Goal: Task Accomplishment & Management: Complete application form

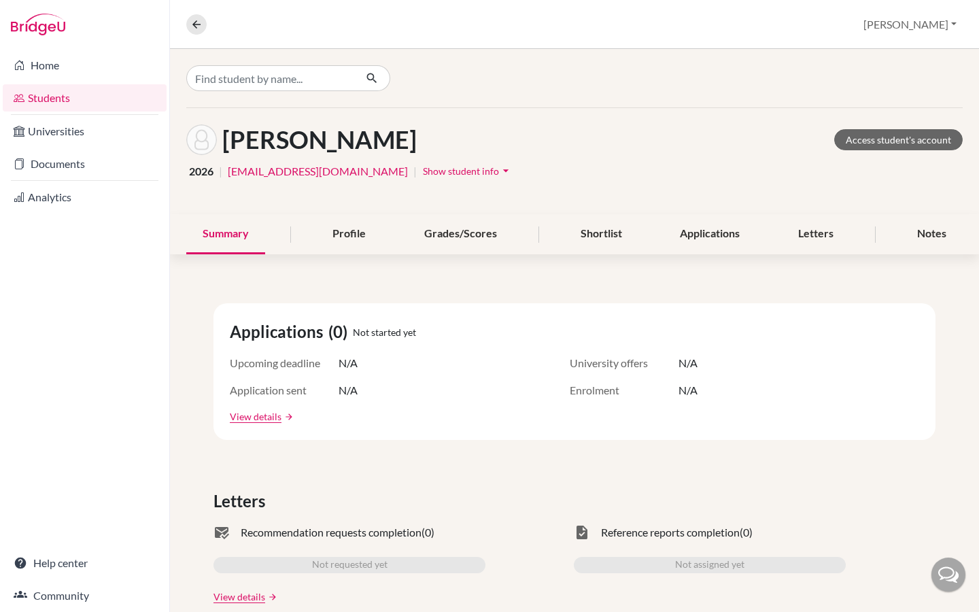
click at [65, 101] on link "Students" at bounding box center [85, 97] width 164 height 27
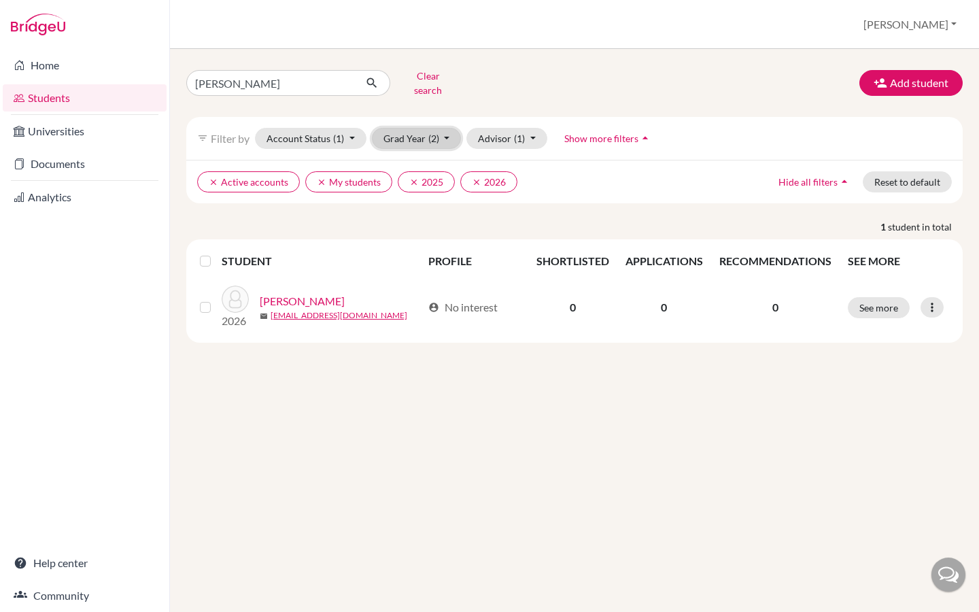
click at [449, 131] on button "Grad Year (2)" at bounding box center [417, 138] width 90 height 21
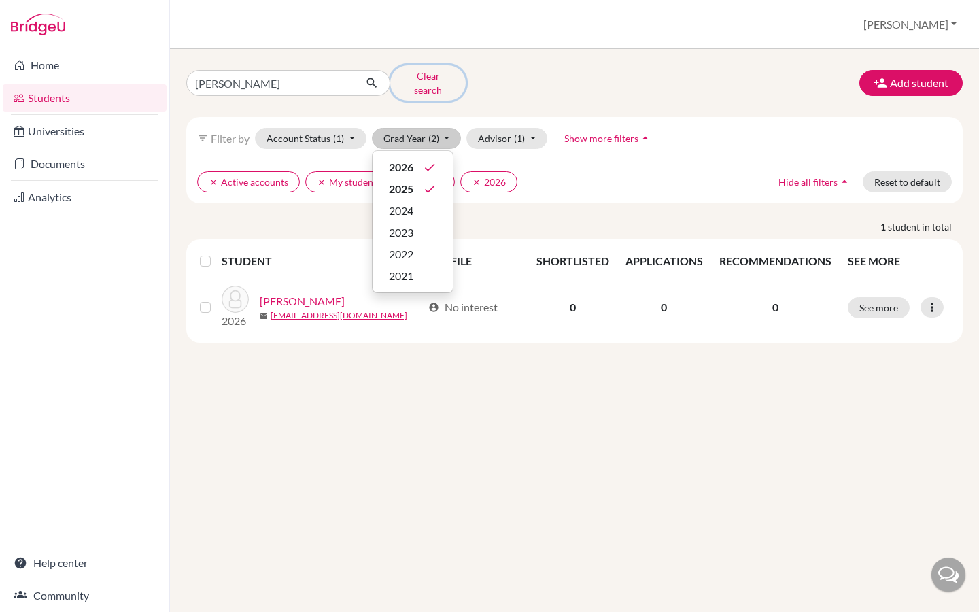
click at [406, 77] on button "Clear search" at bounding box center [427, 82] width 75 height 35
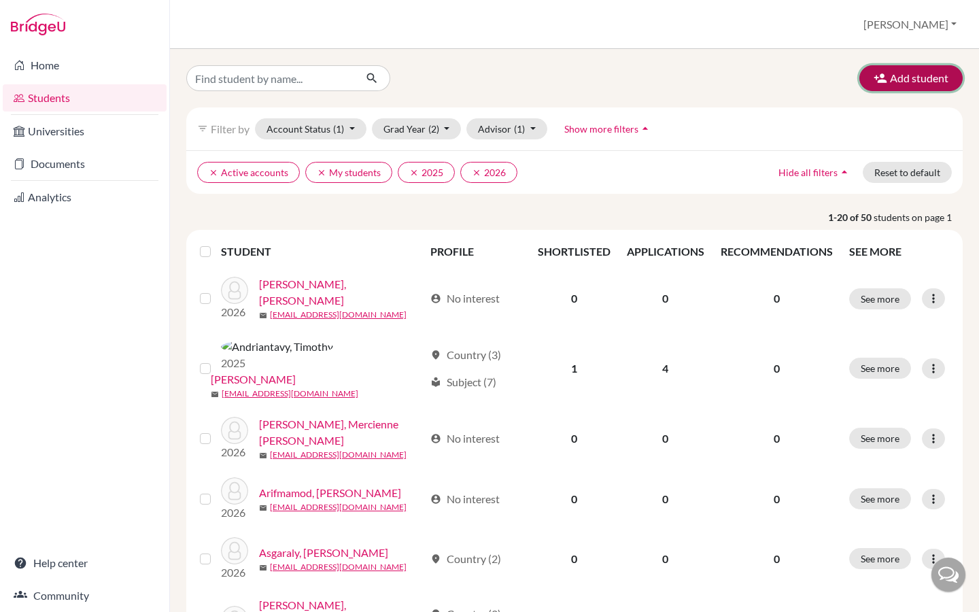
click at [875, 77] on icon "button" at bounding box center [880, 78] width 14 height 14
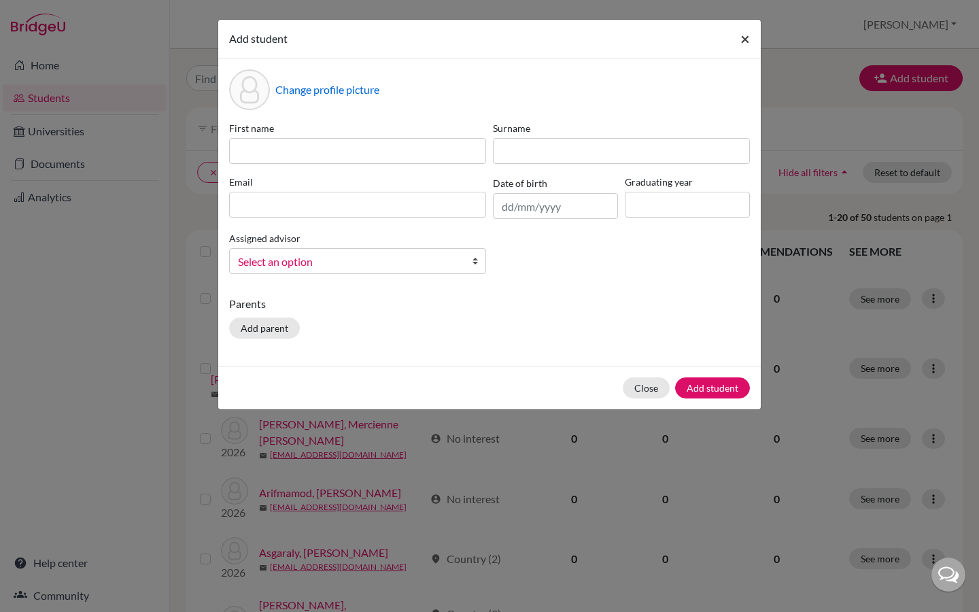
click at [745, 38] on span "×" at bounding box center [745, 39] width 10 height 20
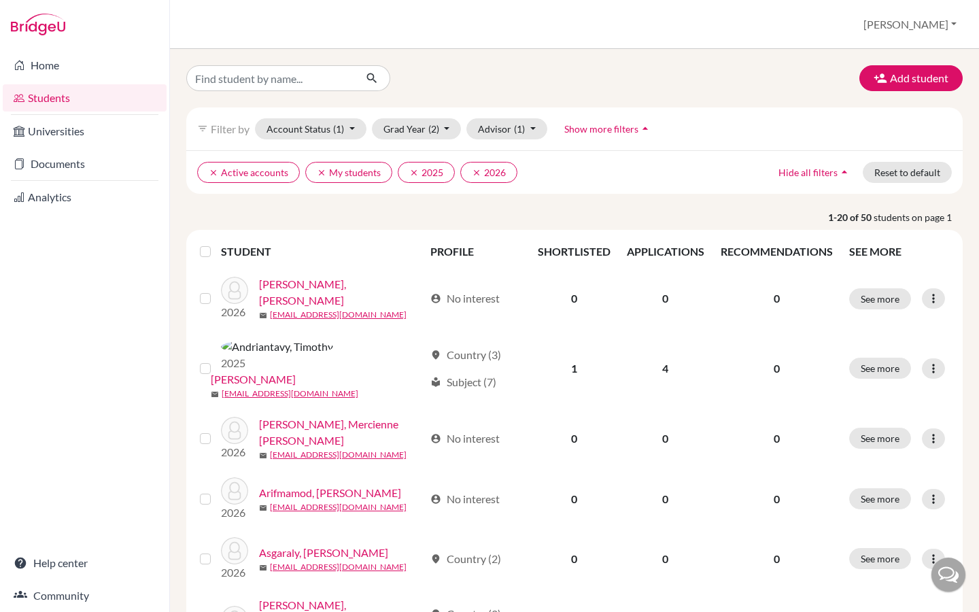
click at [69, 103] on link "Students" at bounding box center [85, 97] width 164 height 27
click at [355, 129] on button "Account Status (1)" at bounding box center [310, 128] width 111 height 21
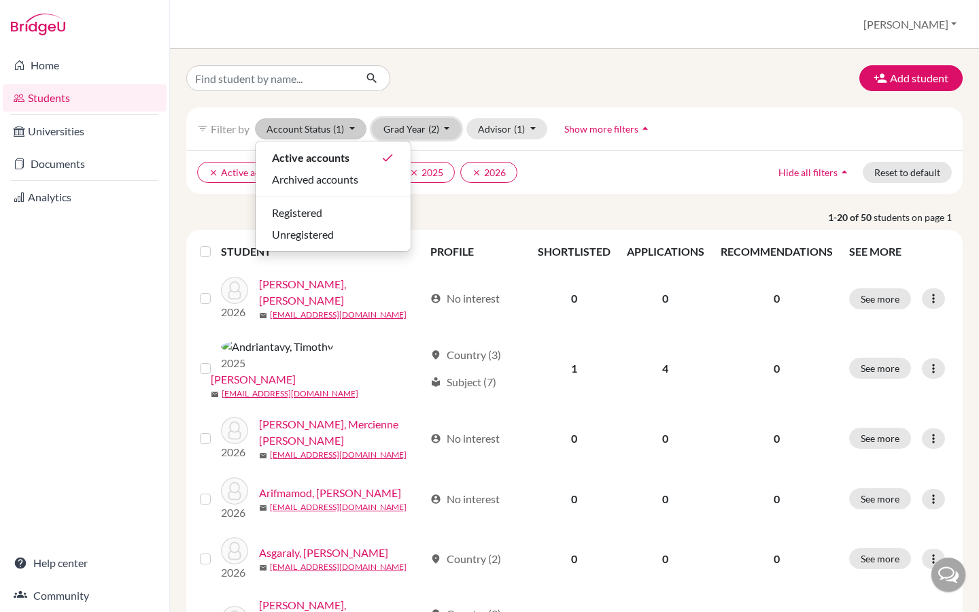
click at [430, 128] on span "(2)" at bounding box center [433, 129] width 11 height 12
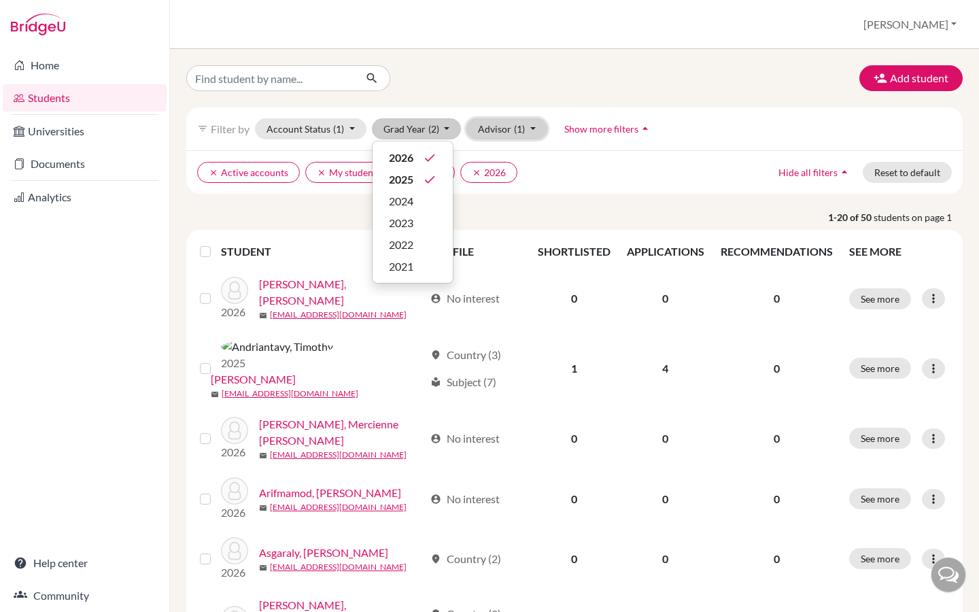
click at [506, 131] on button "Advisor (1)" at bounding box center [506, 128] width 81 height 21
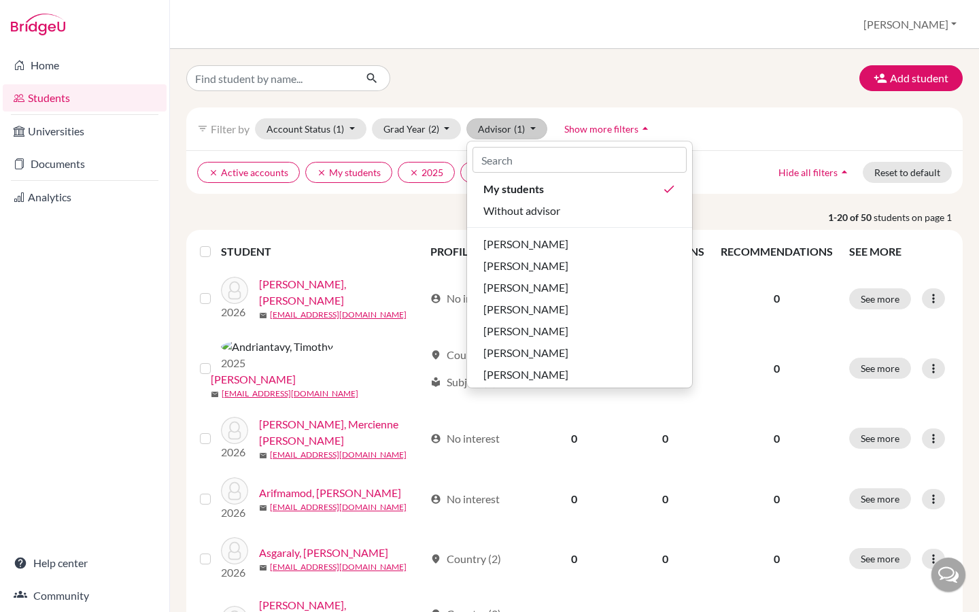
click at [629, 129] on span "Show more filters" at bounding box center [601, 129] width 74 height 12
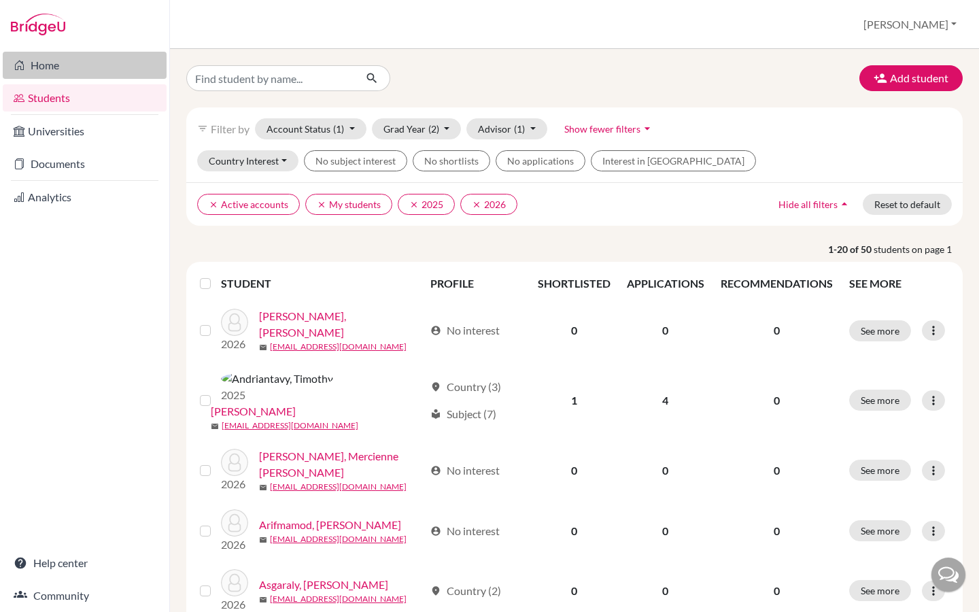
click at [50, 60] on link "Home" at bounding box center [85, 65] width 164 height 27
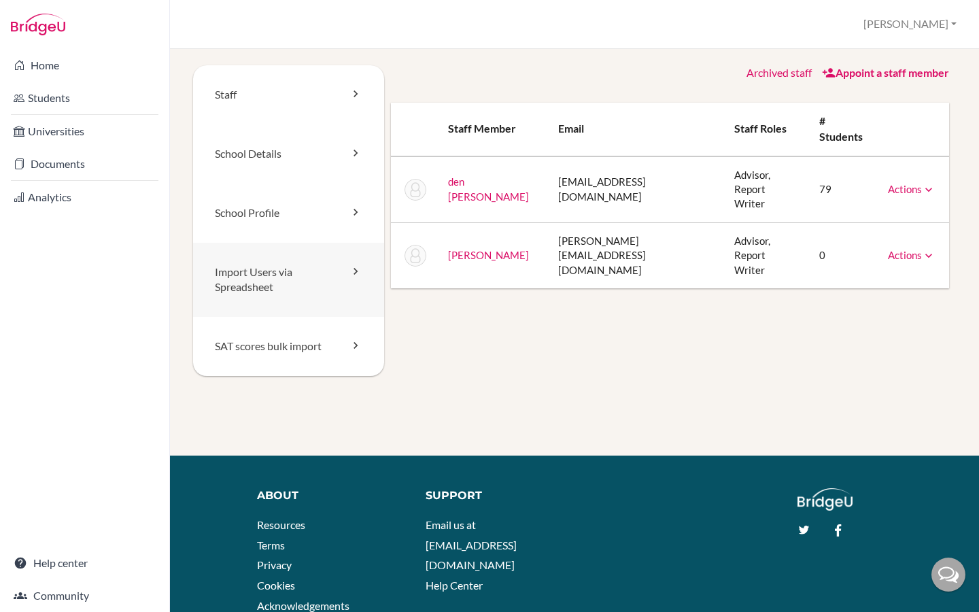
click at [358, 273] on icon at bounding box center [356, 271] width 14 height 14
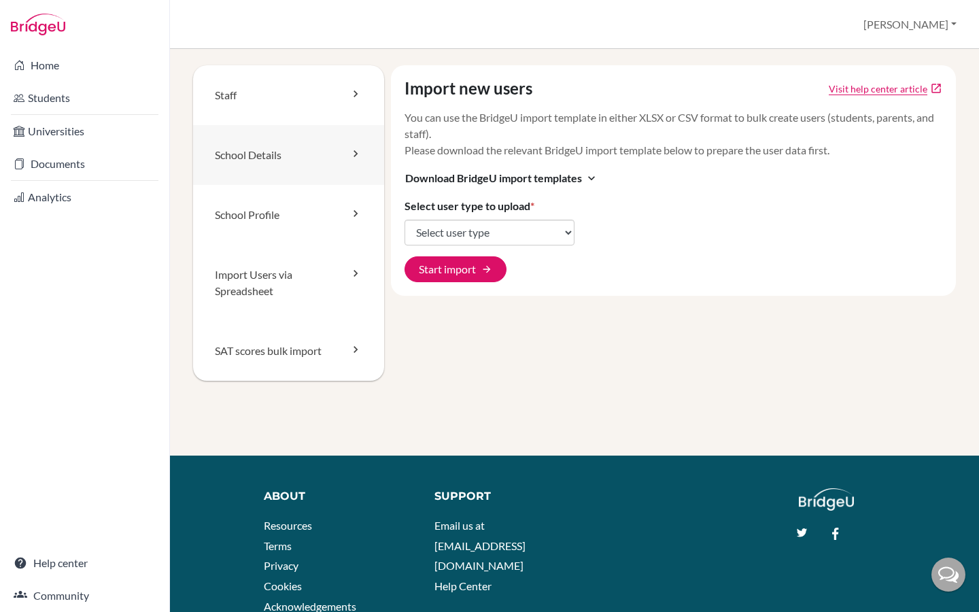
click at [360, 156] on icon at bounding box center [356, 154] width 14 height 14
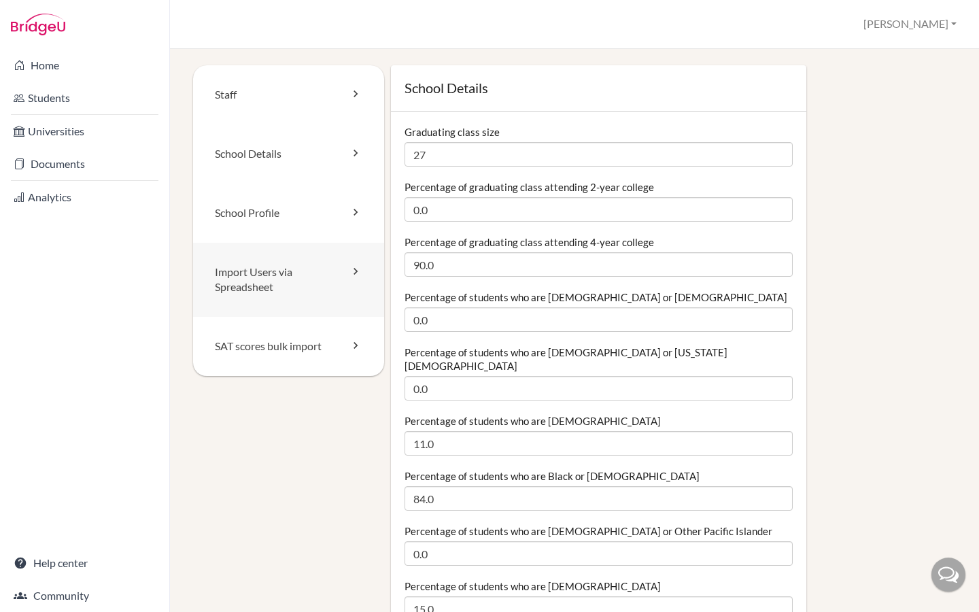
click at [357, 270] on icon at bounding box center [356, 271] width 14 height 14
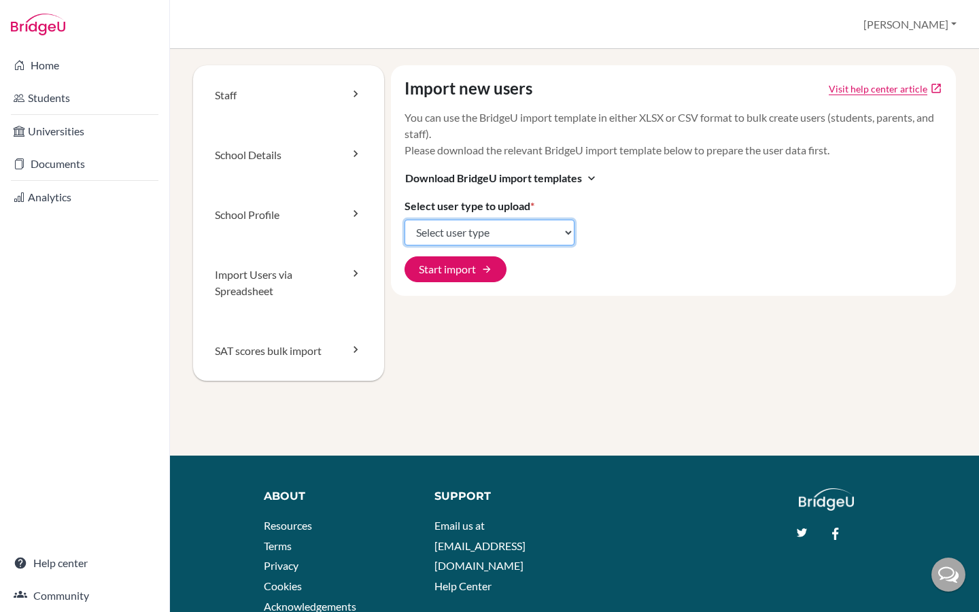
click at [546, 235] on select "Select user type Students Students and parents Parents Advisors Report writers" at bounding box center [489, 233] width 170 height 26
select select "students"
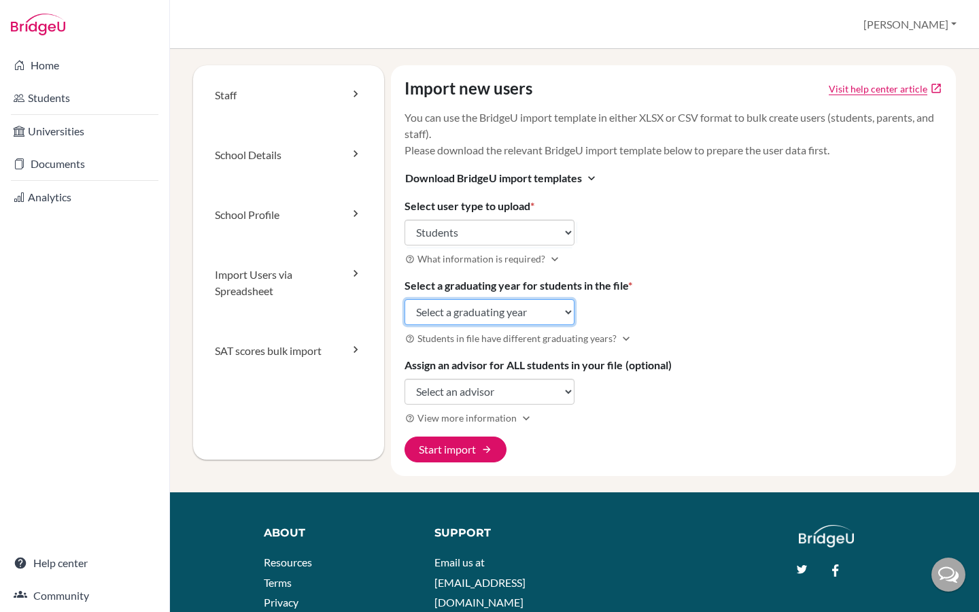
click at [557, 309] on select "Select a graduating year 2024 2025 2026 2027 2028 2029" at bounding box center [489, 312] width 170 height 26
select select "2027"
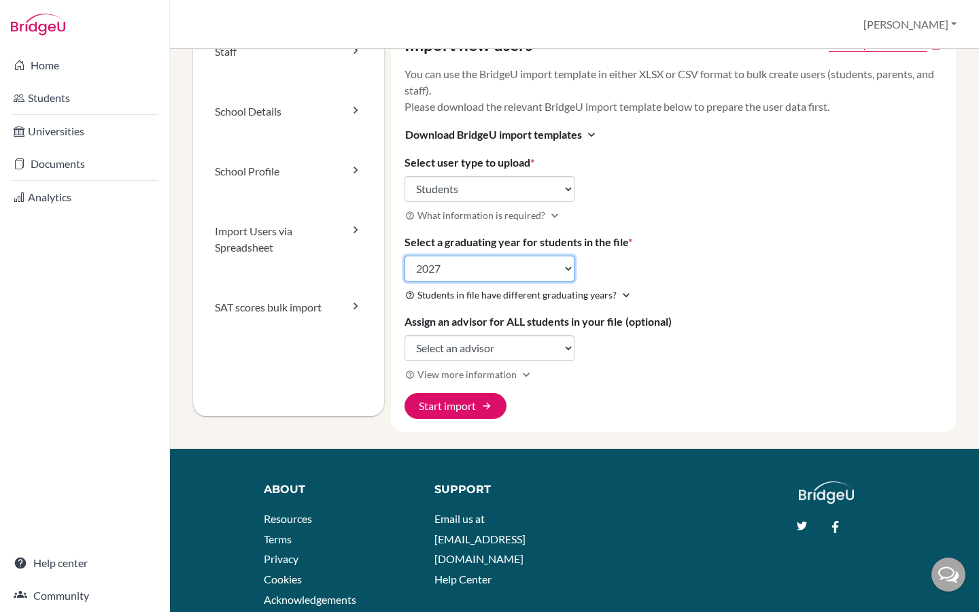
scroll to position [47, 0]
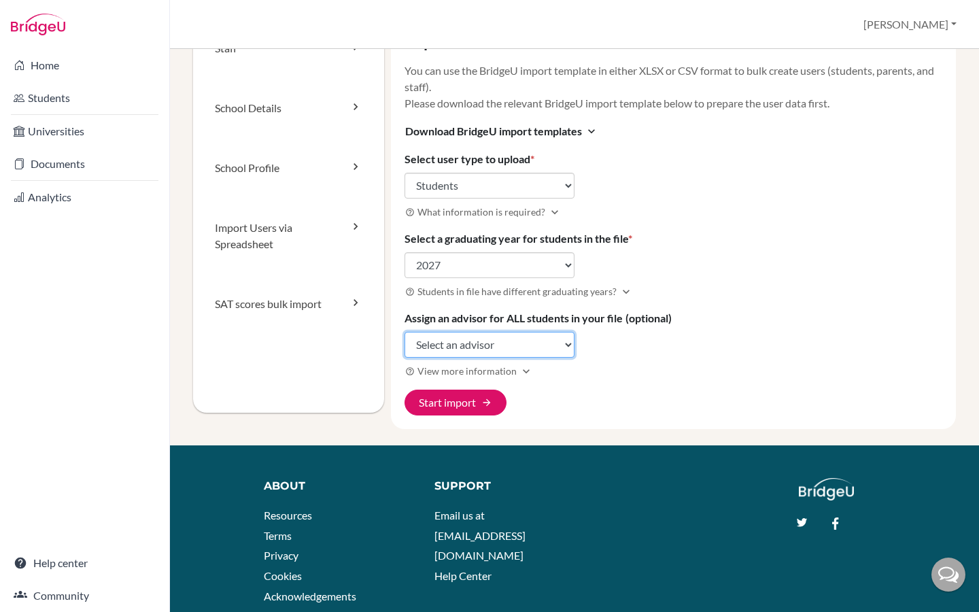
click at [559, 348] on select "Select an advisor Vera den Otter Mike Hemsley" at bounding box center [489, 345] width 170 height 26
select select "368027"
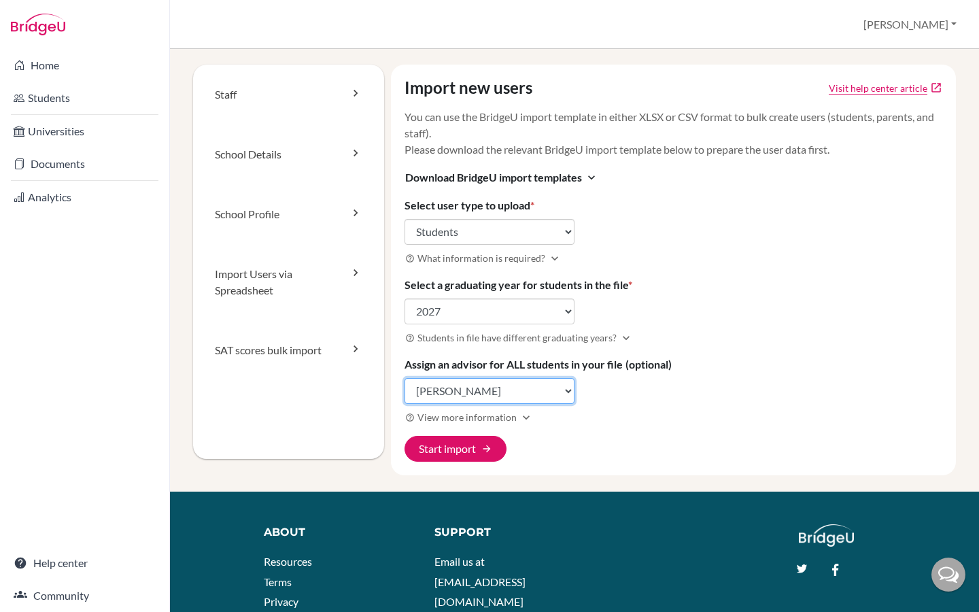
scroll to position [0, 0]
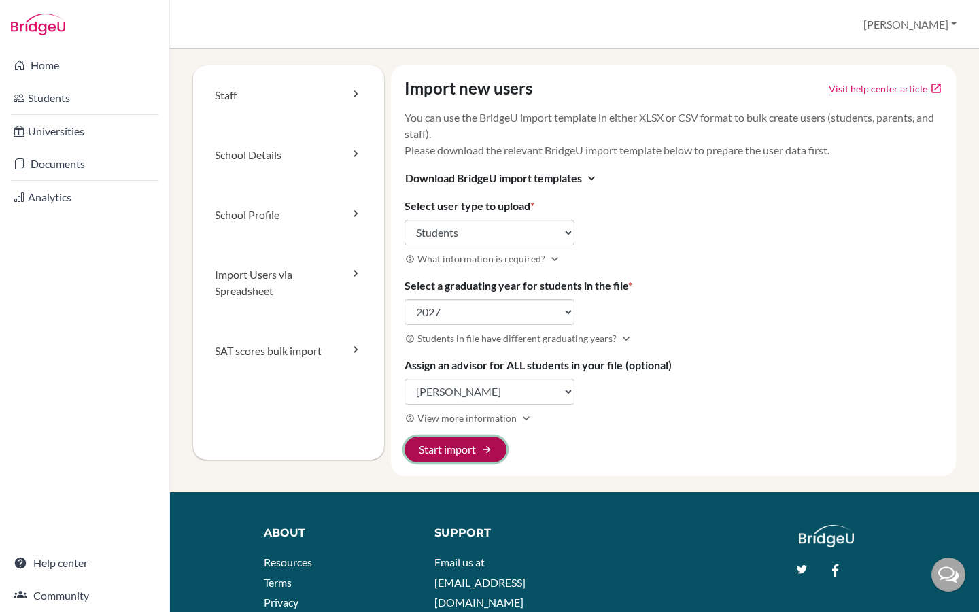
click at [455, 453] on button "Start import arrow_forward" at bounding box center [455, 449] width 102 height 26
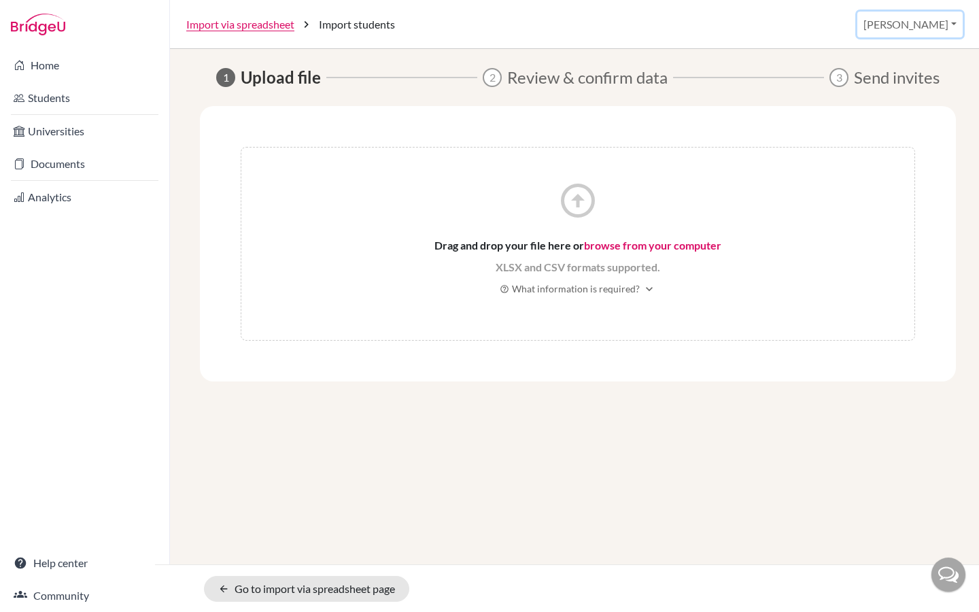
click at [947, 24] on button "[PERSON_NAME]" at bounding box center [909, 25] width 105 height 26
click at [902, 77] on link "School Settings" at bounding box center [848, 78] width 107 height 22
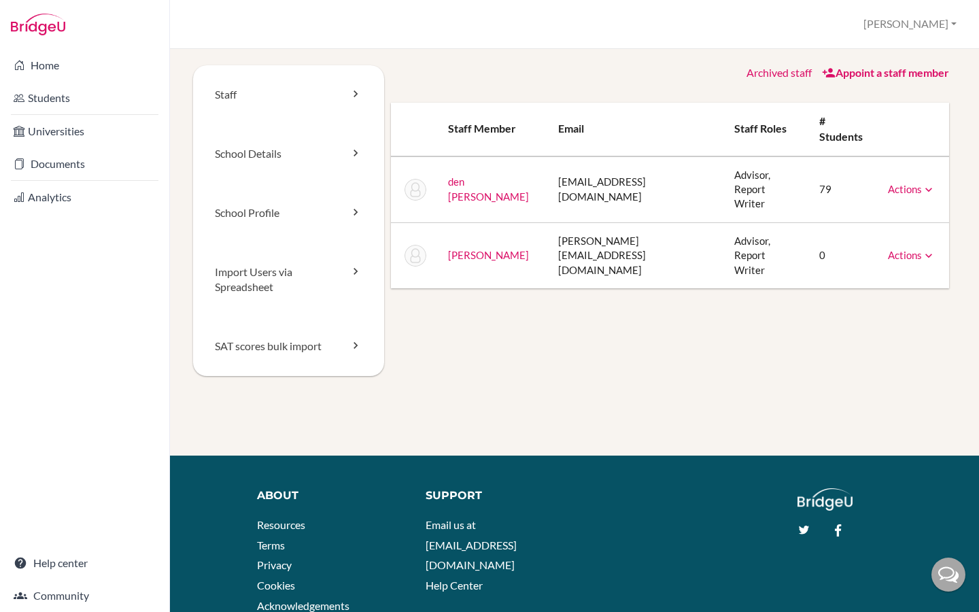
click at [934, 183] on icon at bounding box center [929, 190] width 14 height 14
click at [355, 152] on icon at bounding box center [356, 153] width 14 height 14
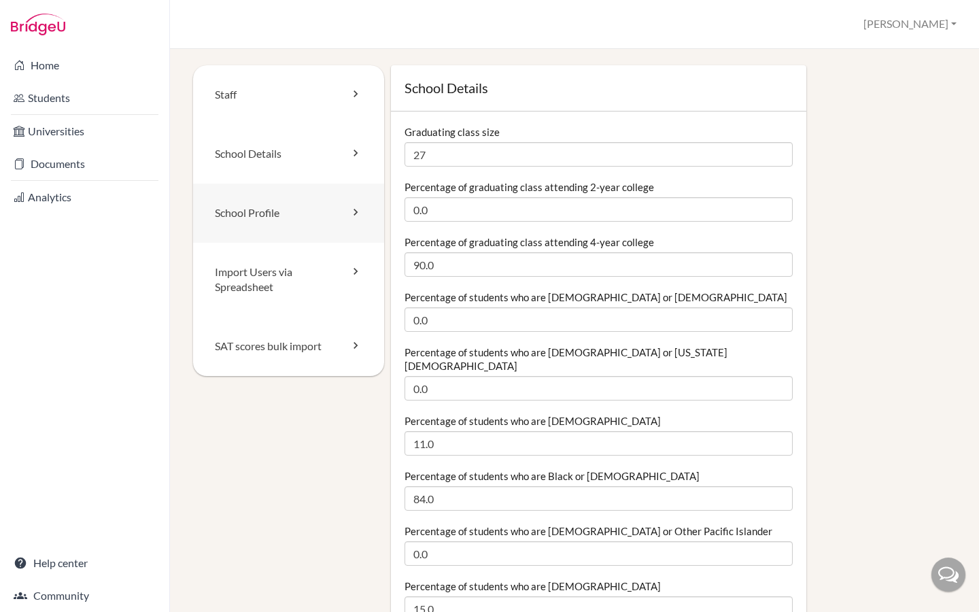
click at [353, 211] on icon at bounding box center [356, 212] width 14 height 14
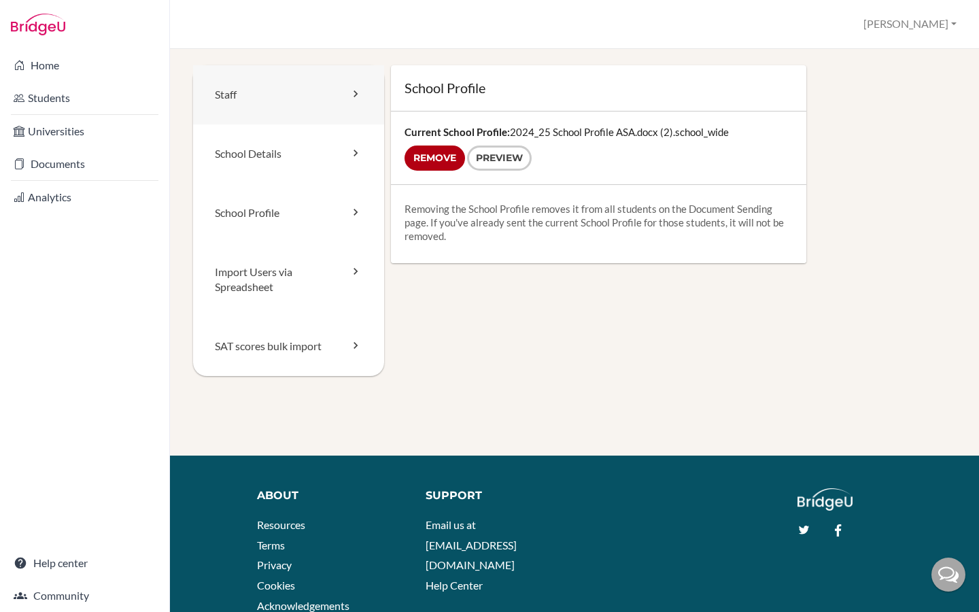
click at [353, 92] on icon at bounding box center [356, 94] width 14 height 14
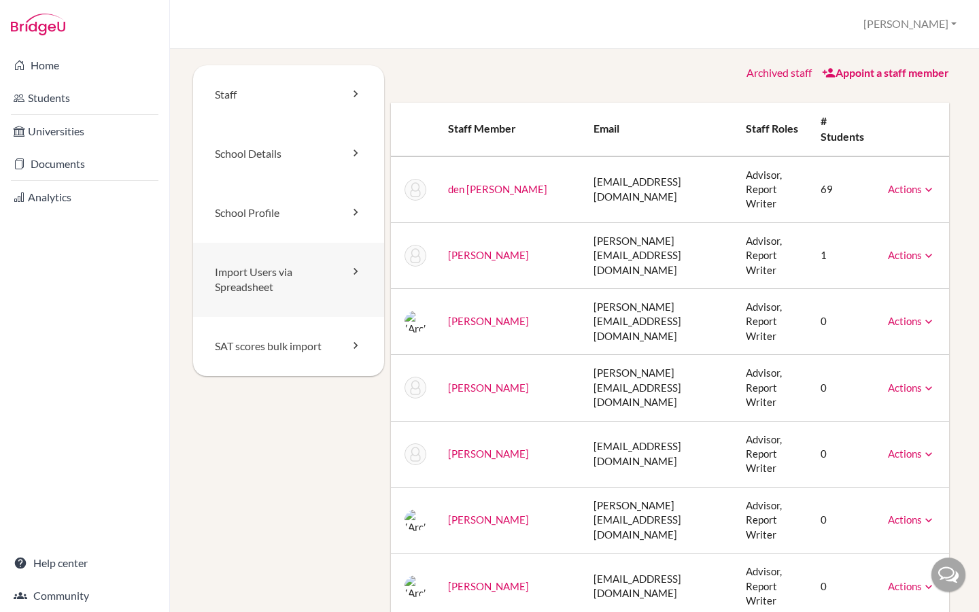
click at [349, 268] on icon at bounding box center [356, 271] width 14 height 14
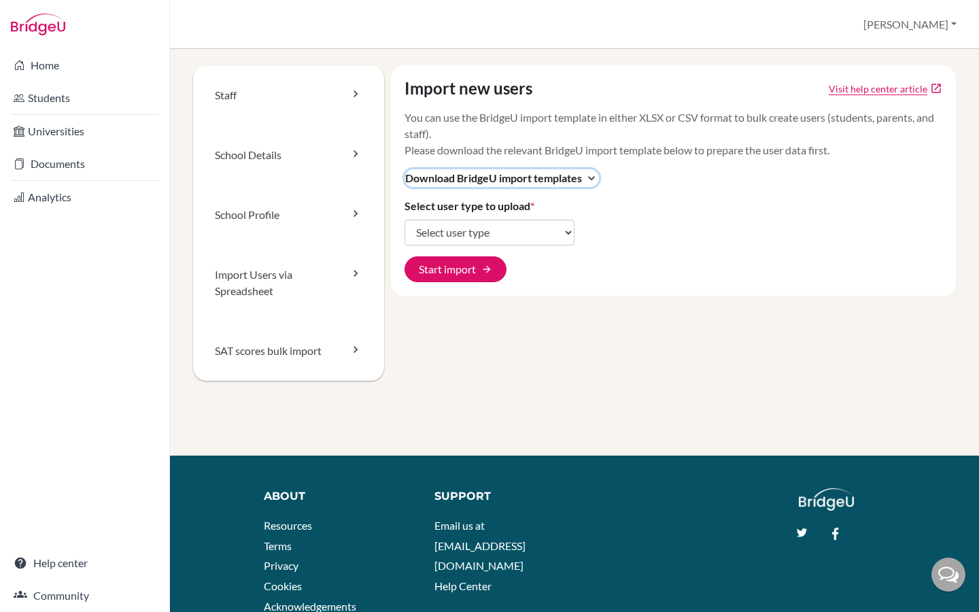
click at [589, 178] on icon "expand_more" at bounding box center [592, 178] width 14 height 14
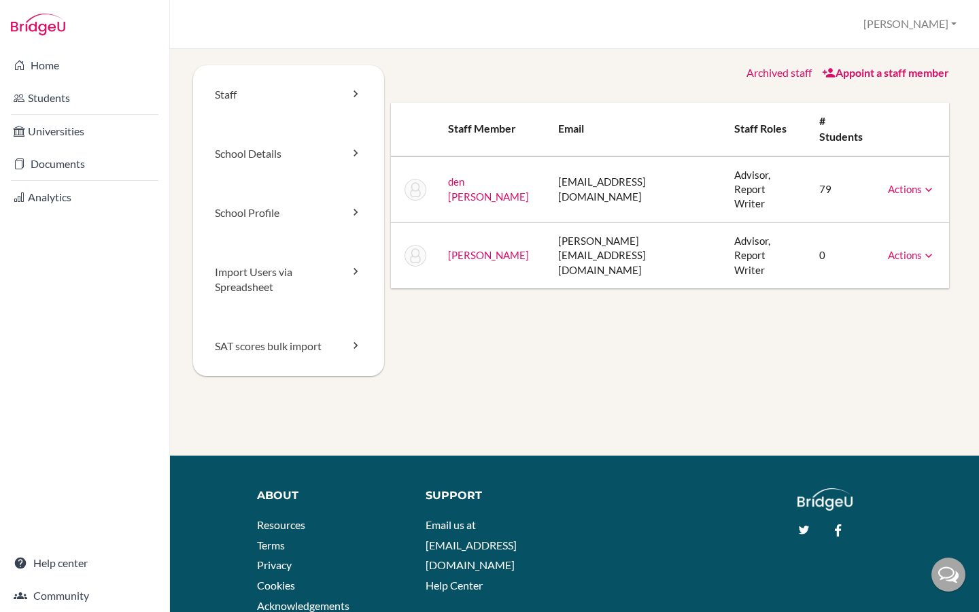
click at [943, 568] on div at bounding box center [948, 574] width 34 height 34
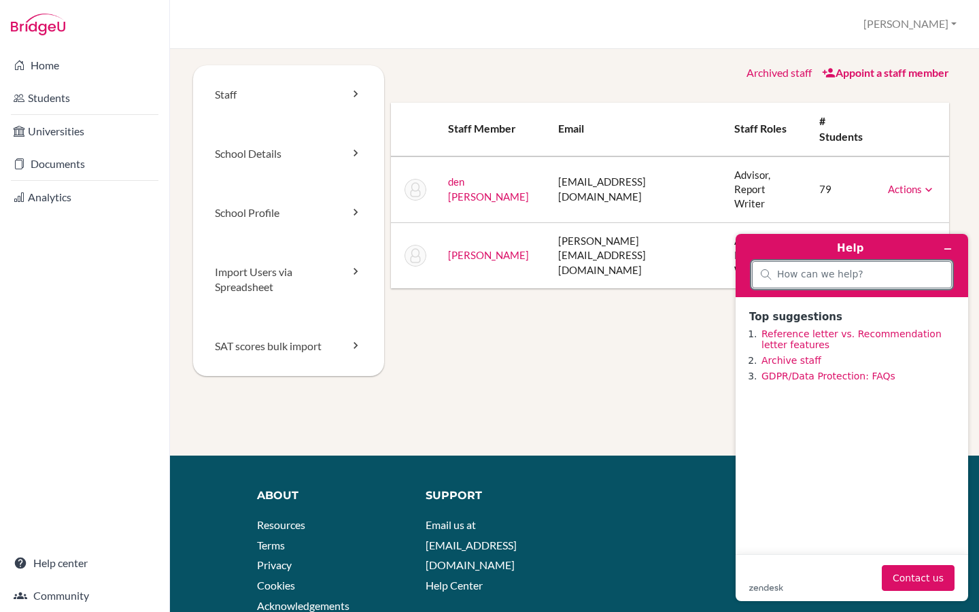
click at [816, 275] on input "search" at bounding box center [860, 274] width 166 height 12
click at [881, 273] on input "Hi, I don't have the Managebac import students option in muy profile" at bounding box center [846, 275] width 139 height 12
type input "Hi, I don't have the Managebac import students option in my profile"
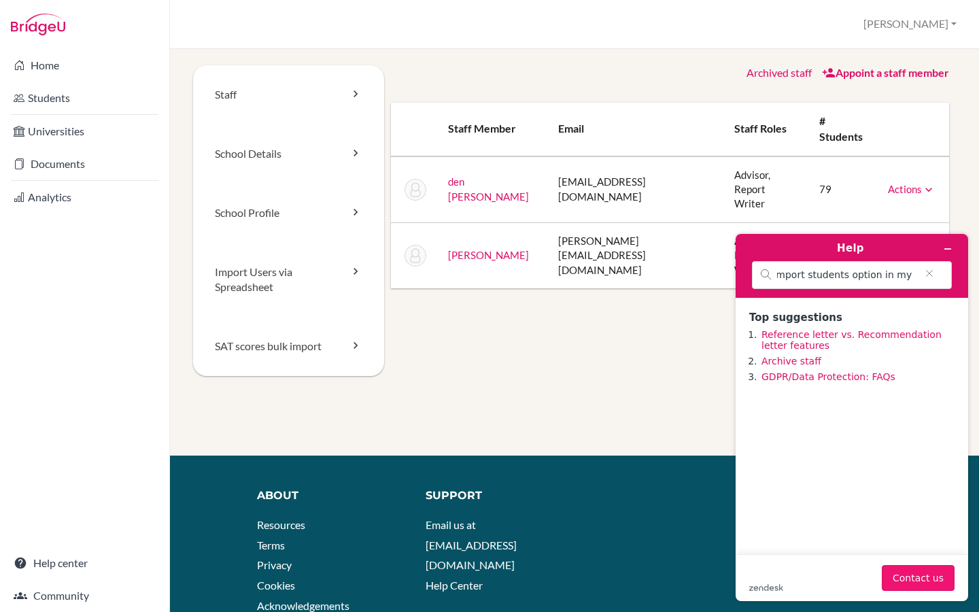
scroll to position [0, 0]
click at [923, 575] on button "Contact us" at bounding box center [918, 578] width 73 height 26
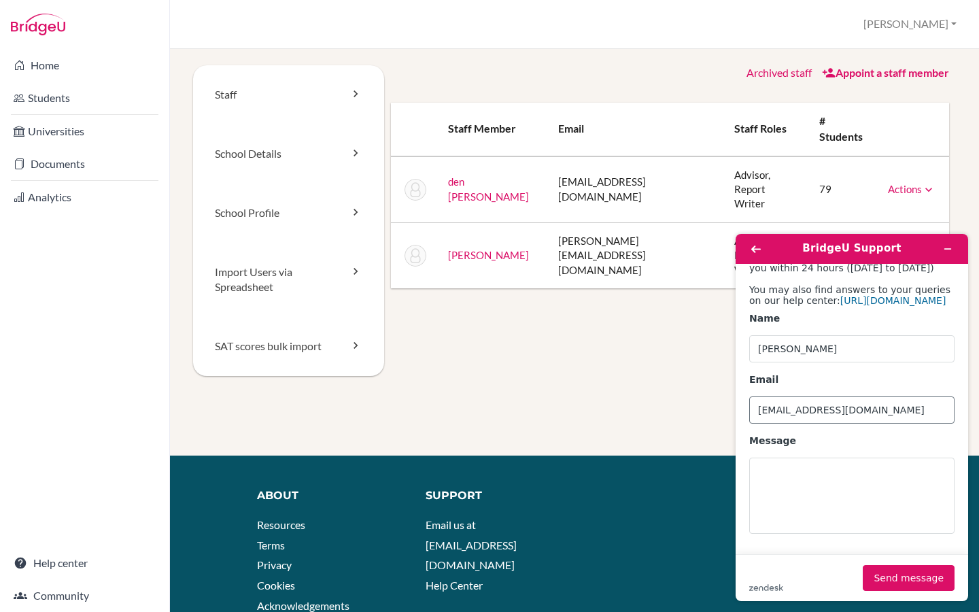
scroll to position [94, 0]
click at [792, 474] on textarea "Message" at bounding box center [851, 495] width 205 height 76
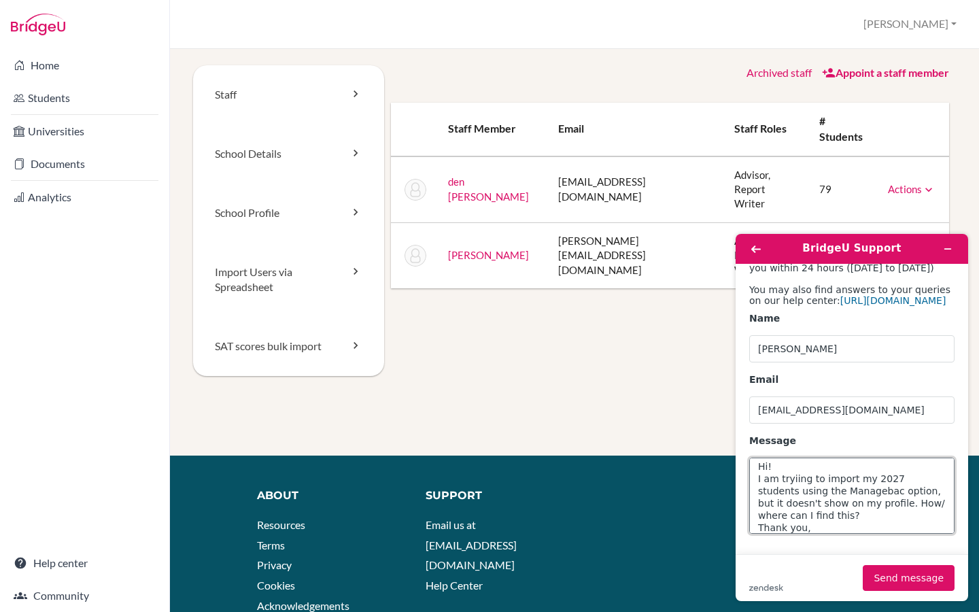
scroll to position [17, 0]
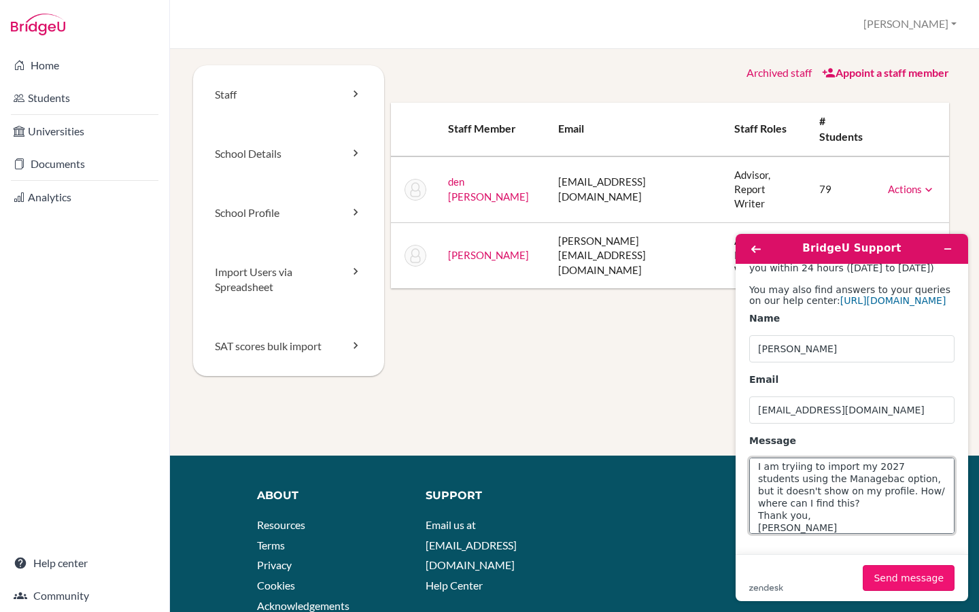
type textarea "Hi! I am tryiing to import my 2027 students using the Managebac option, but it …"
click at [905, 579] on button "Send message" at bounding box center [908, 578] width 92 height 26
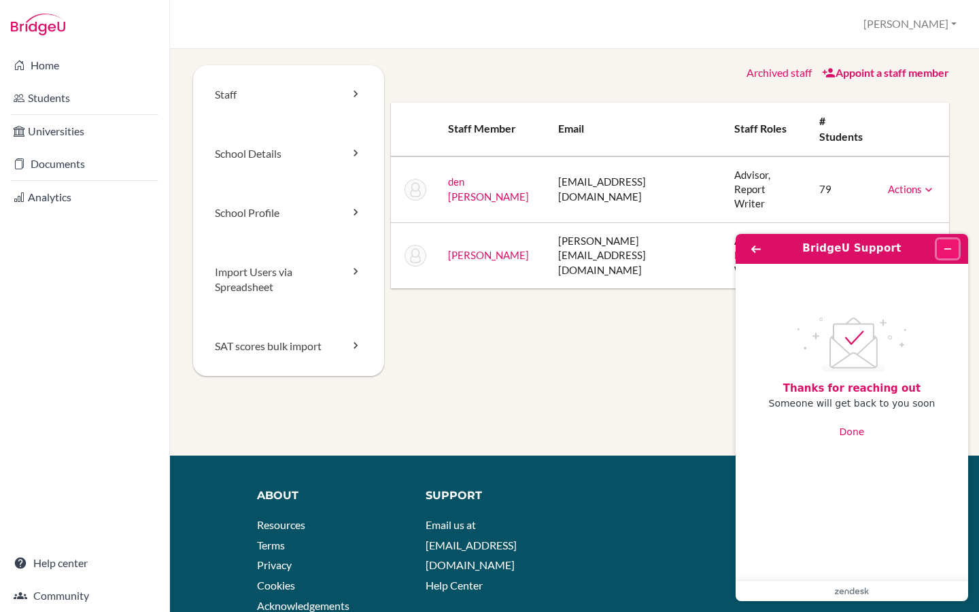
click at [952, 246] on icon "Minimise widget" at bounding box center [948, 249] width 10 height 10
